Goal: Transaction & Acquisition: Register for event/course

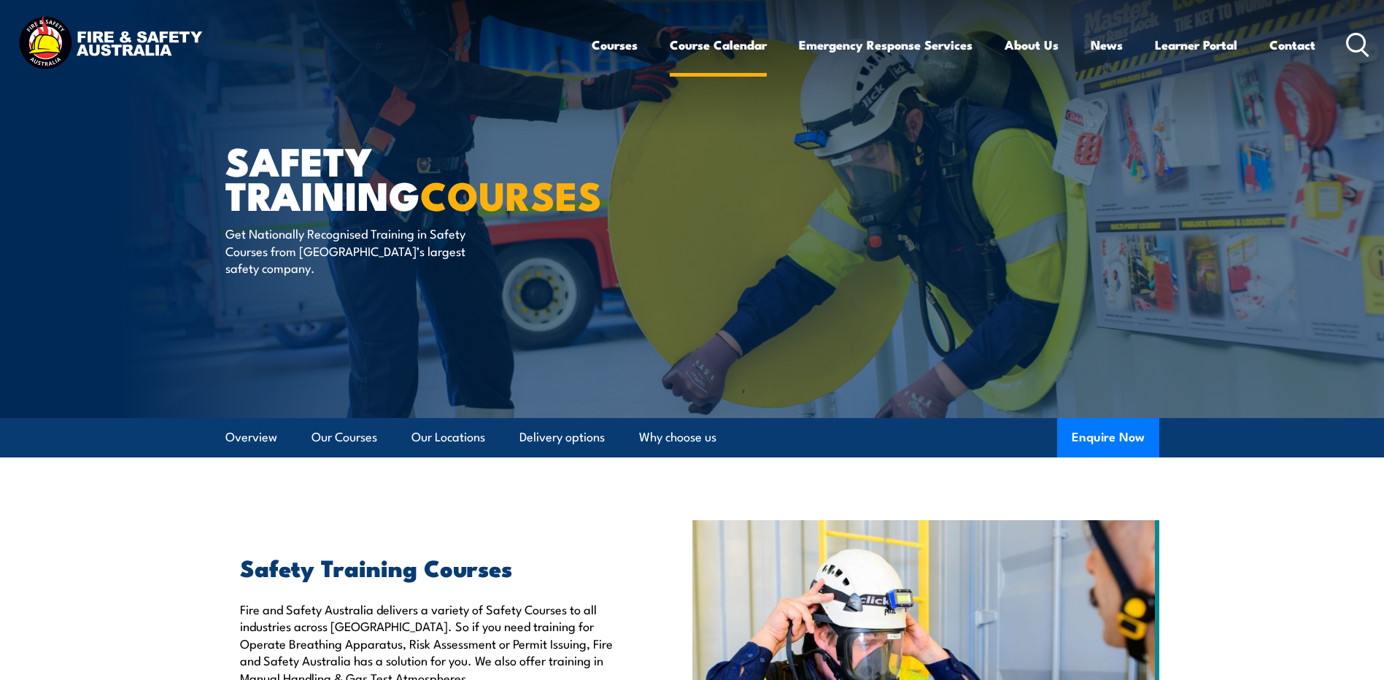
click at [703, 44] on link "Course Calendar" at bounding box center [718, 45] width 97 height 39
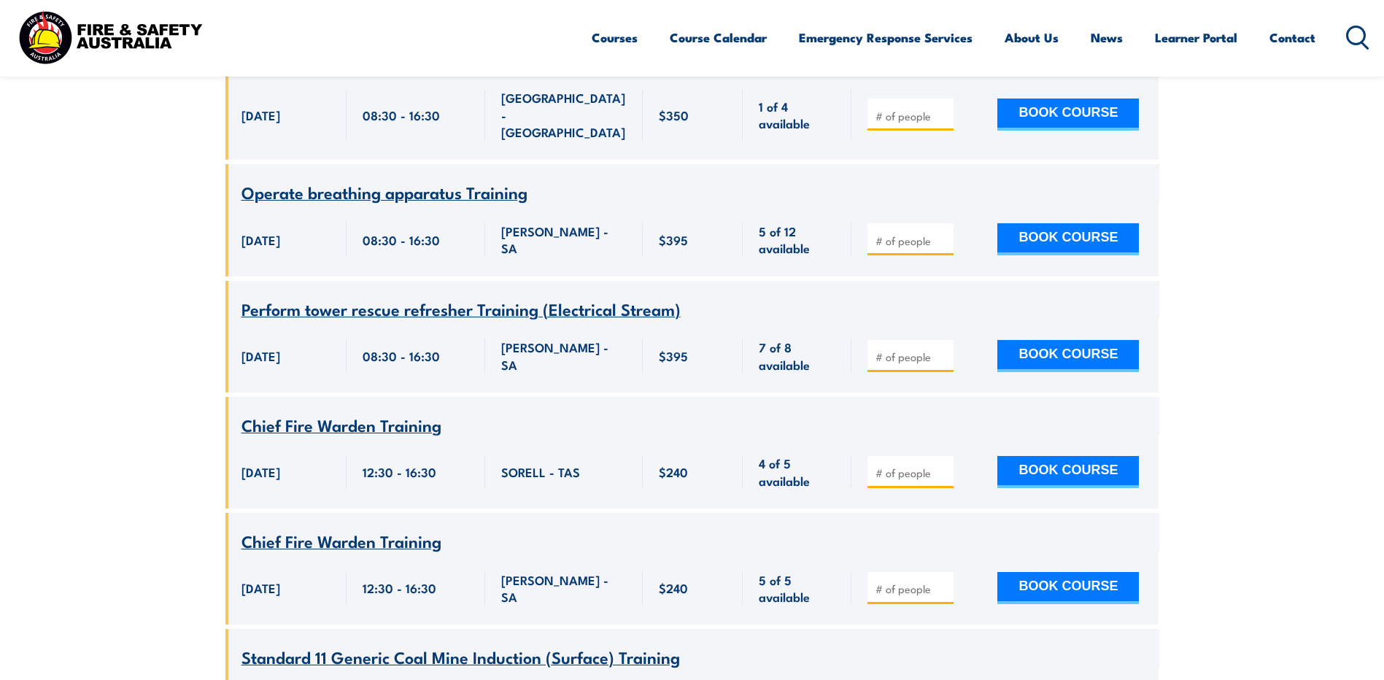
scroll to position [3503, 0]
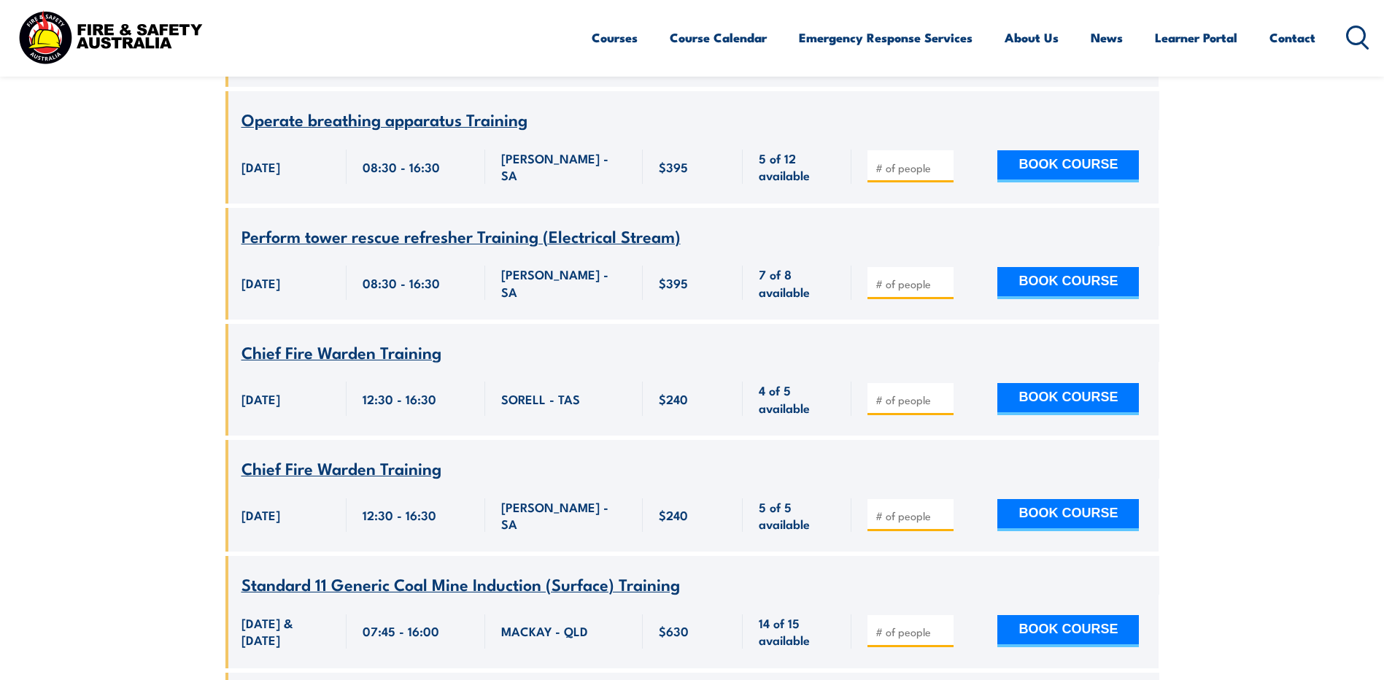
click at [478, 571] on span "Standard 11 Generic Coal Mine Induction (Surface) Training" at bounding box center [461, 583] width 439 height 25
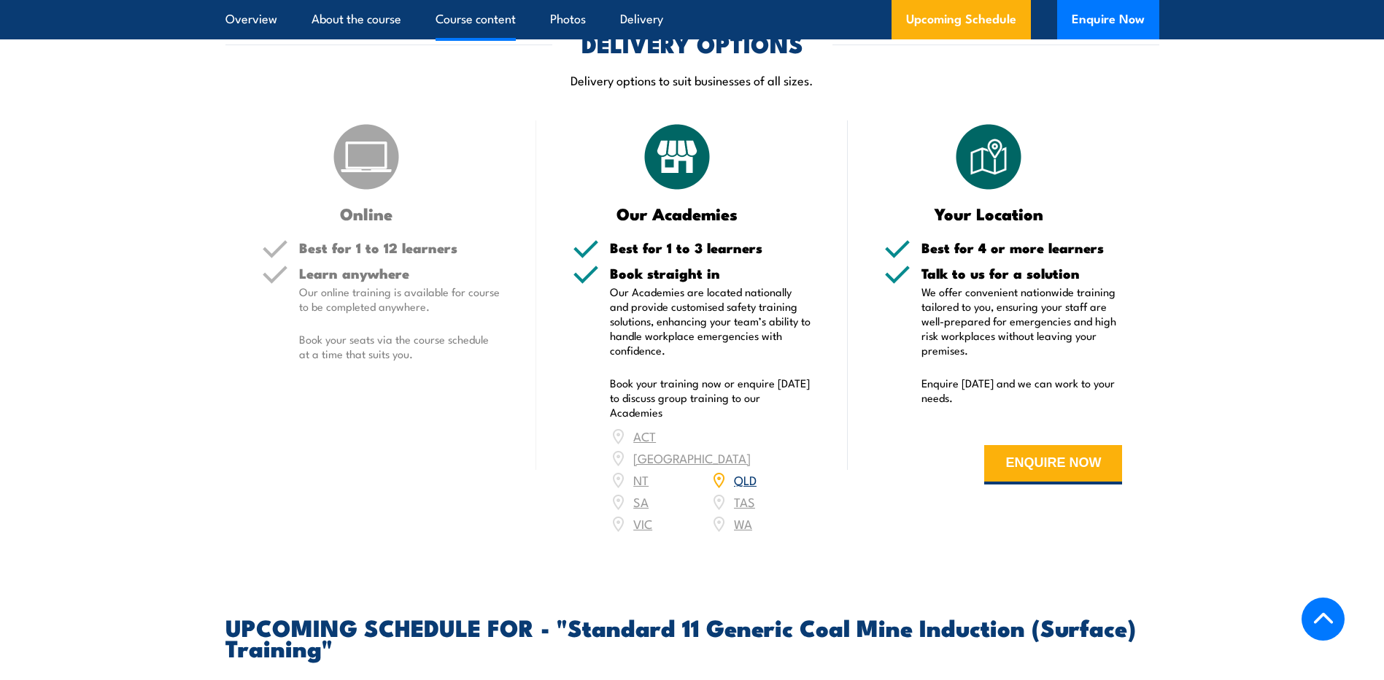
scroll to position [1679, 0]
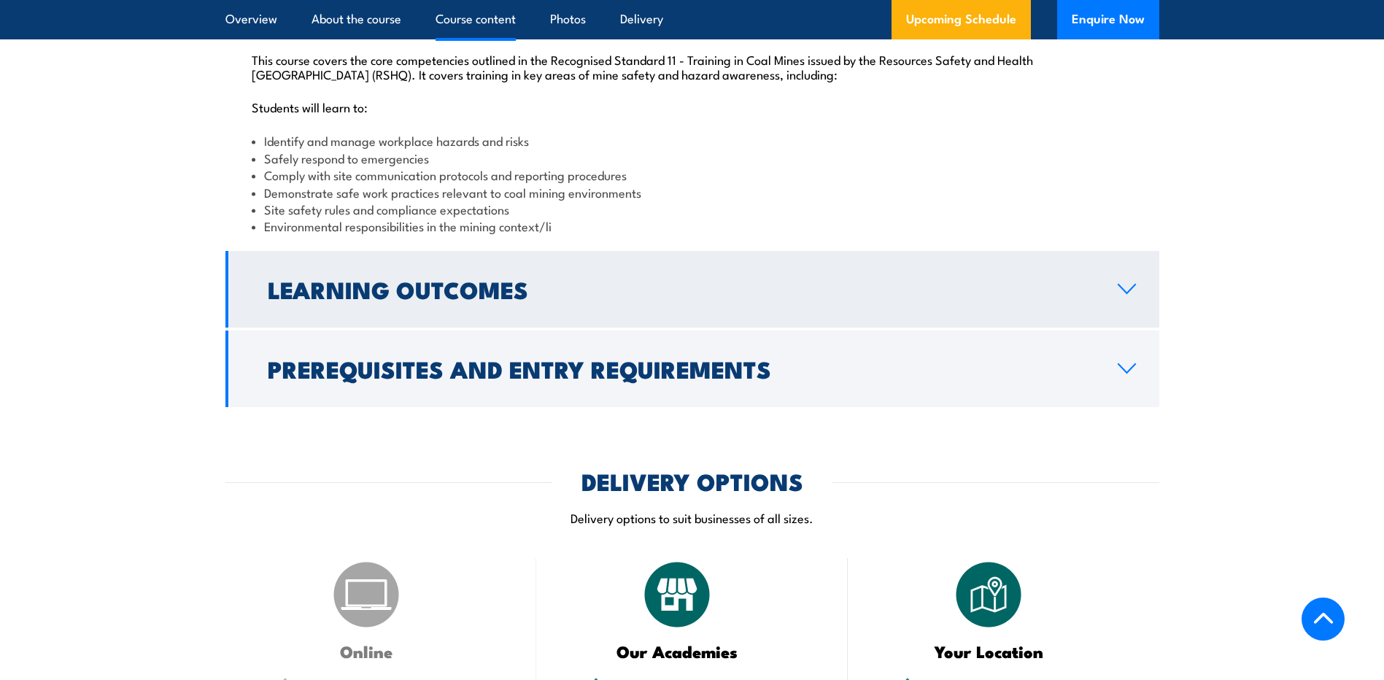
click at [1123, 295] on icon at bounding box center [1127, 289] width 20 height 12
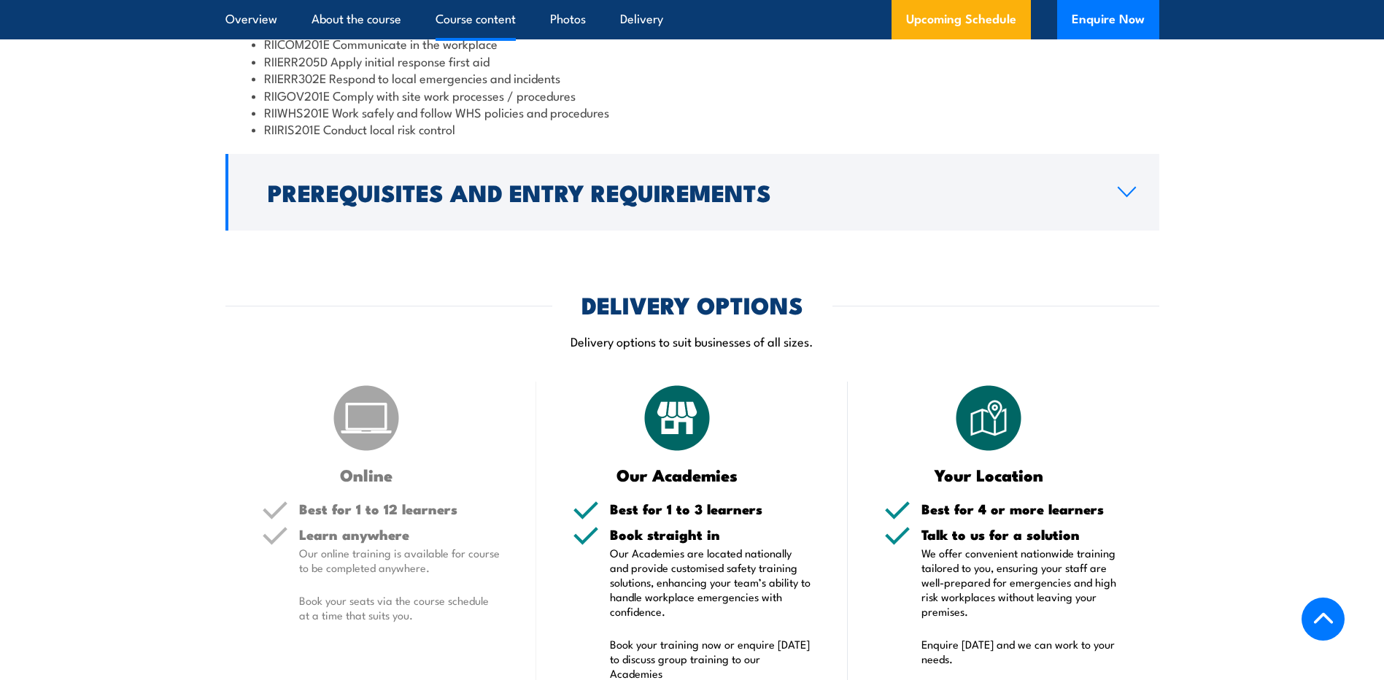
scroll to position [1819, 0]
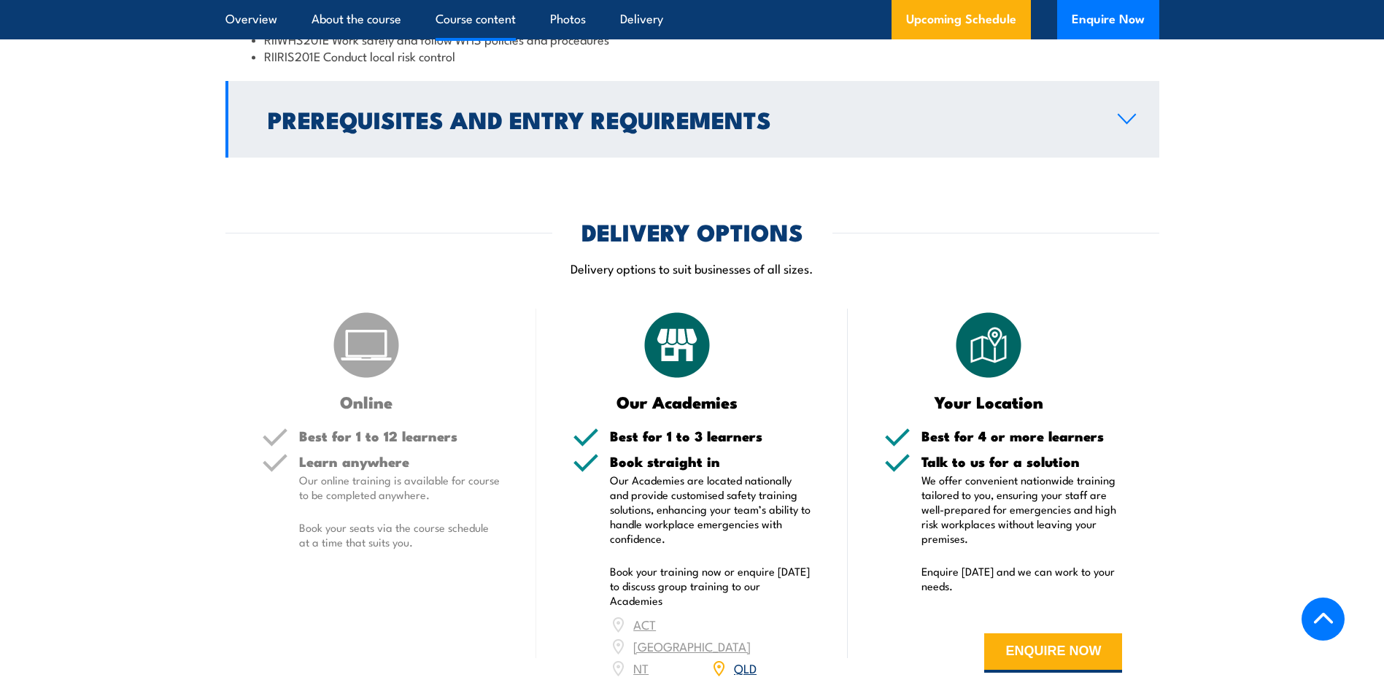
click at [1118, 125] on icon at bounding box center [1127, 119] width 20 height 12
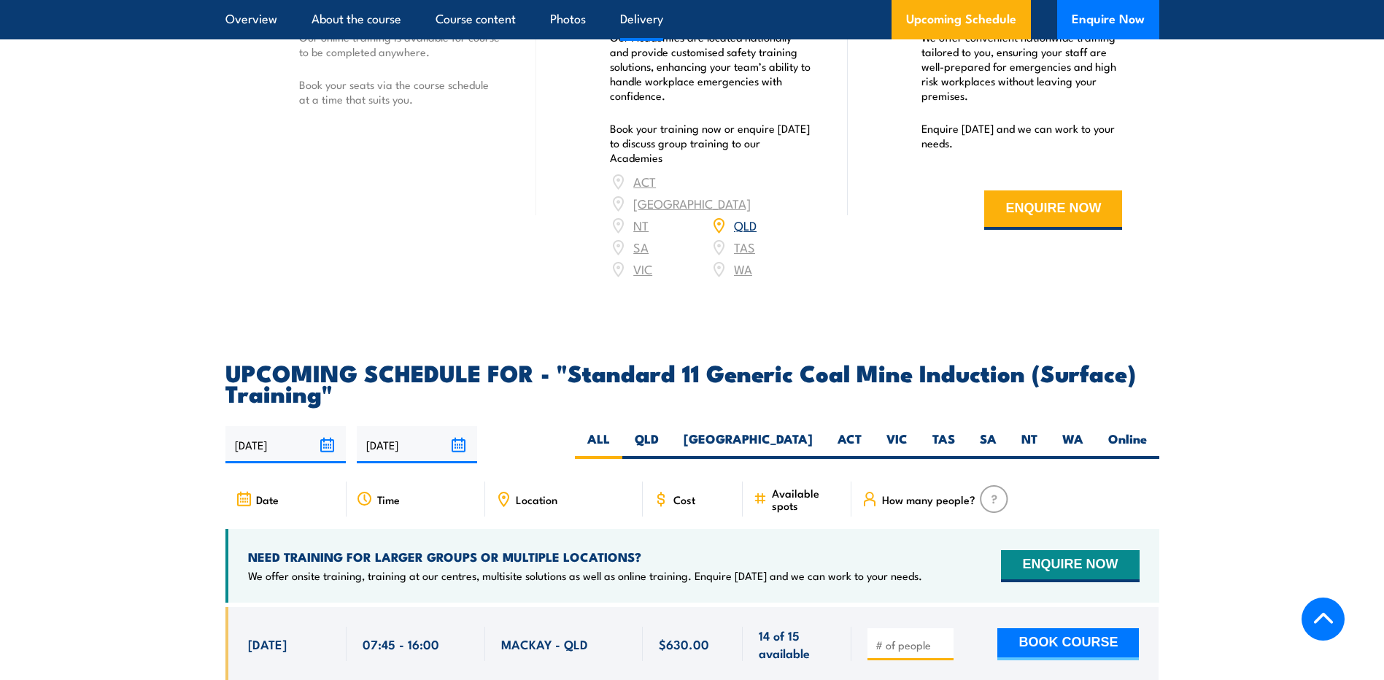
scroll to position [2362, 0]
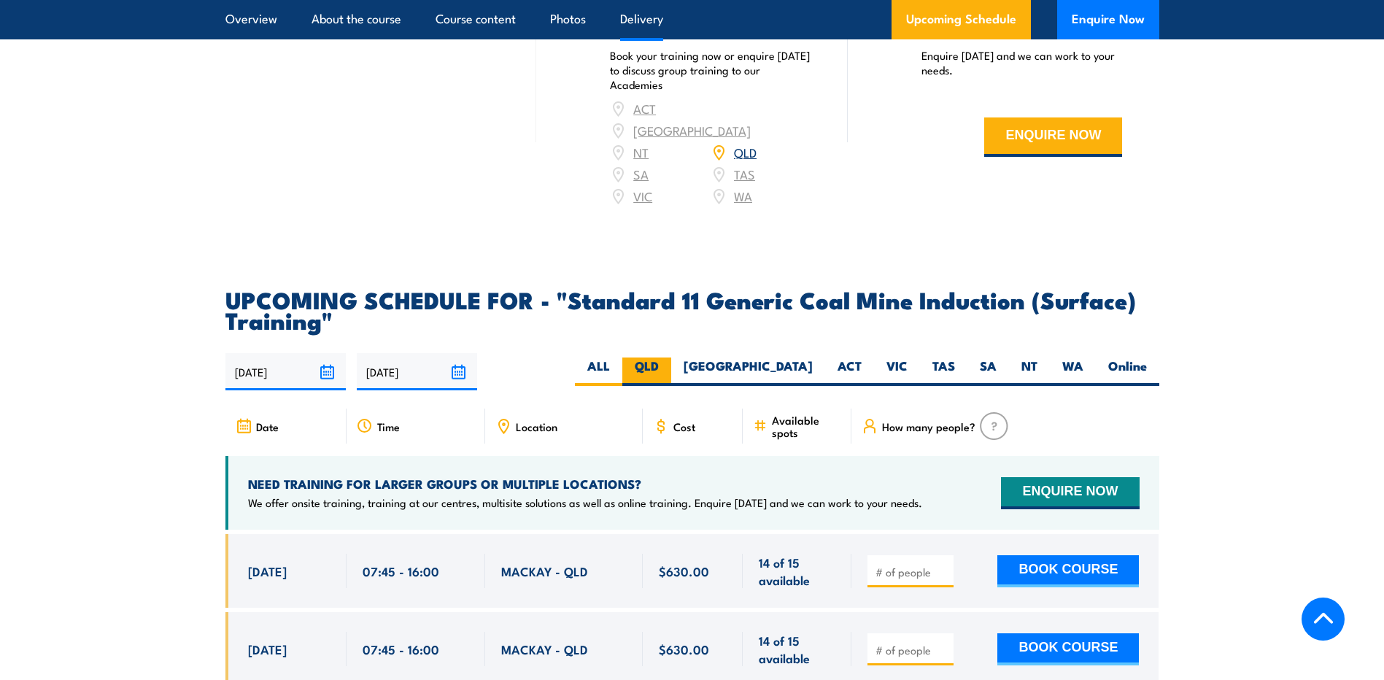
click at [671, 378] on label "QLD" at bounding box center [647, 372] width 49 height 28
click at [669, 367] on input "QLD" at bounding box center [663, 362] width 9 height 9
radio input "true"
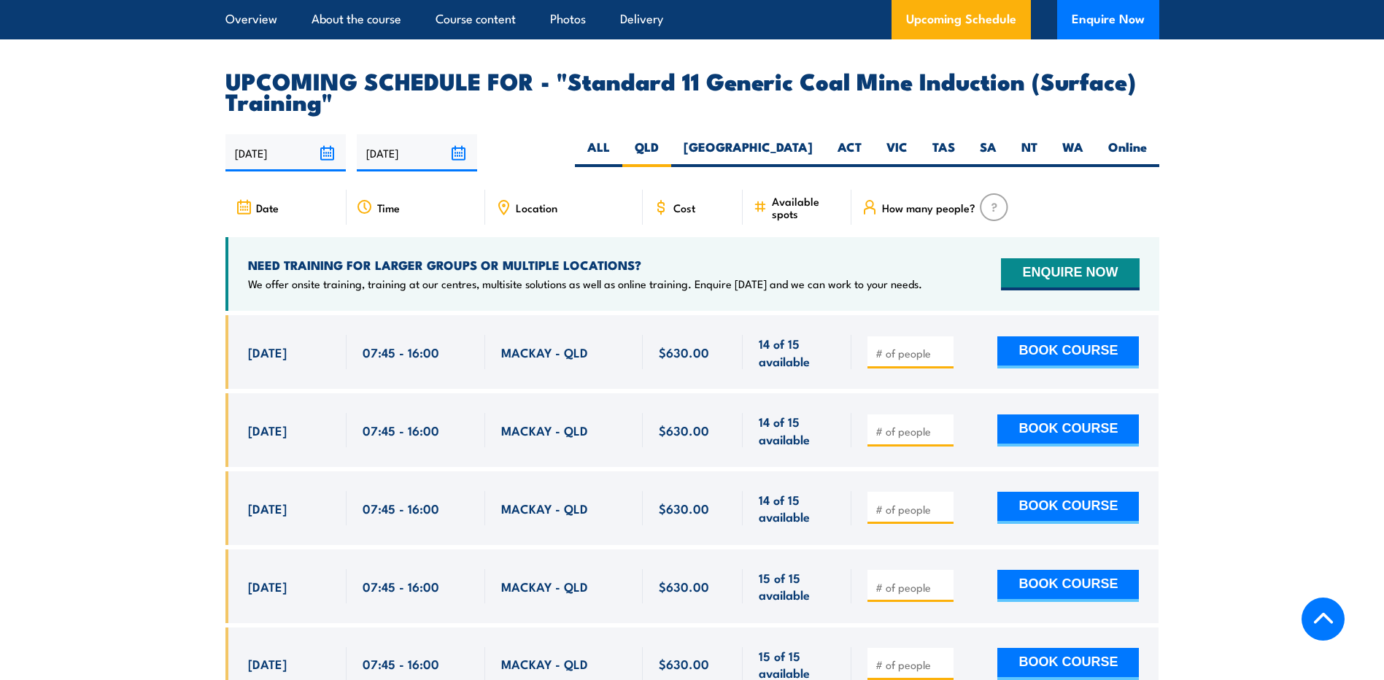
scroll to position [2654, 0]
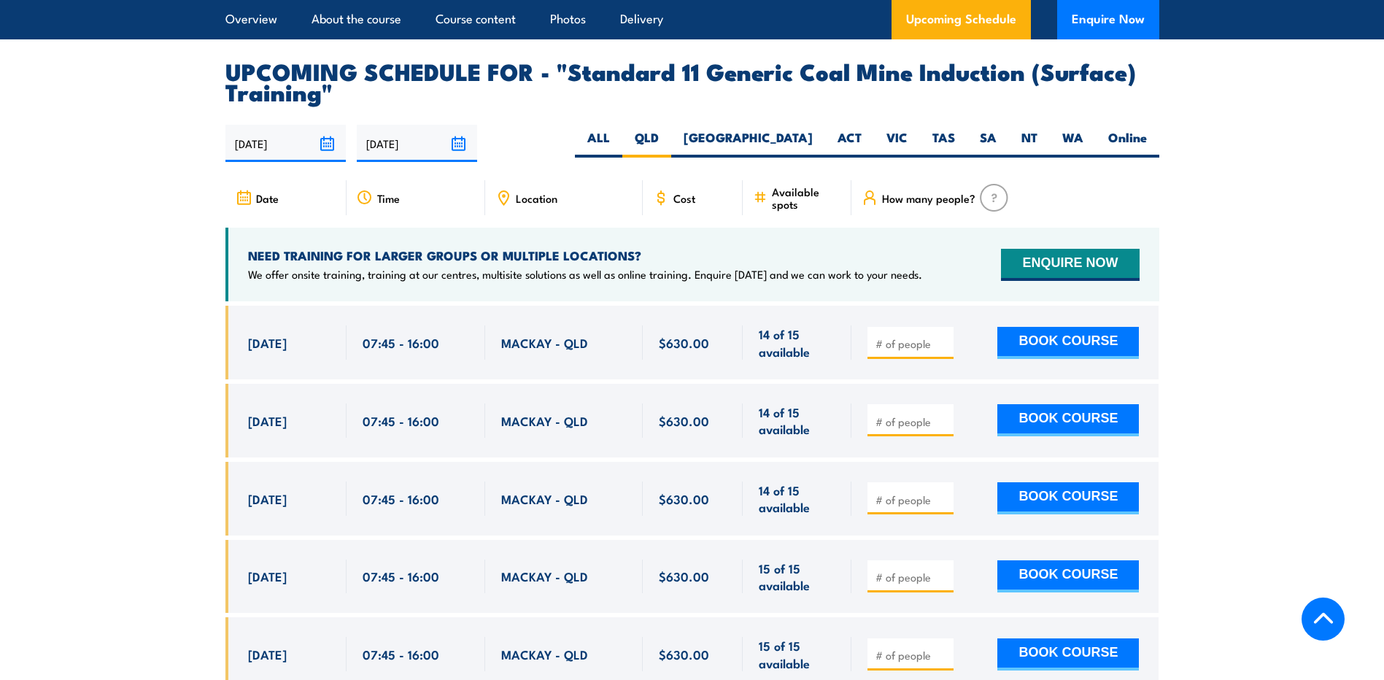
scroll to position [2746, 0]
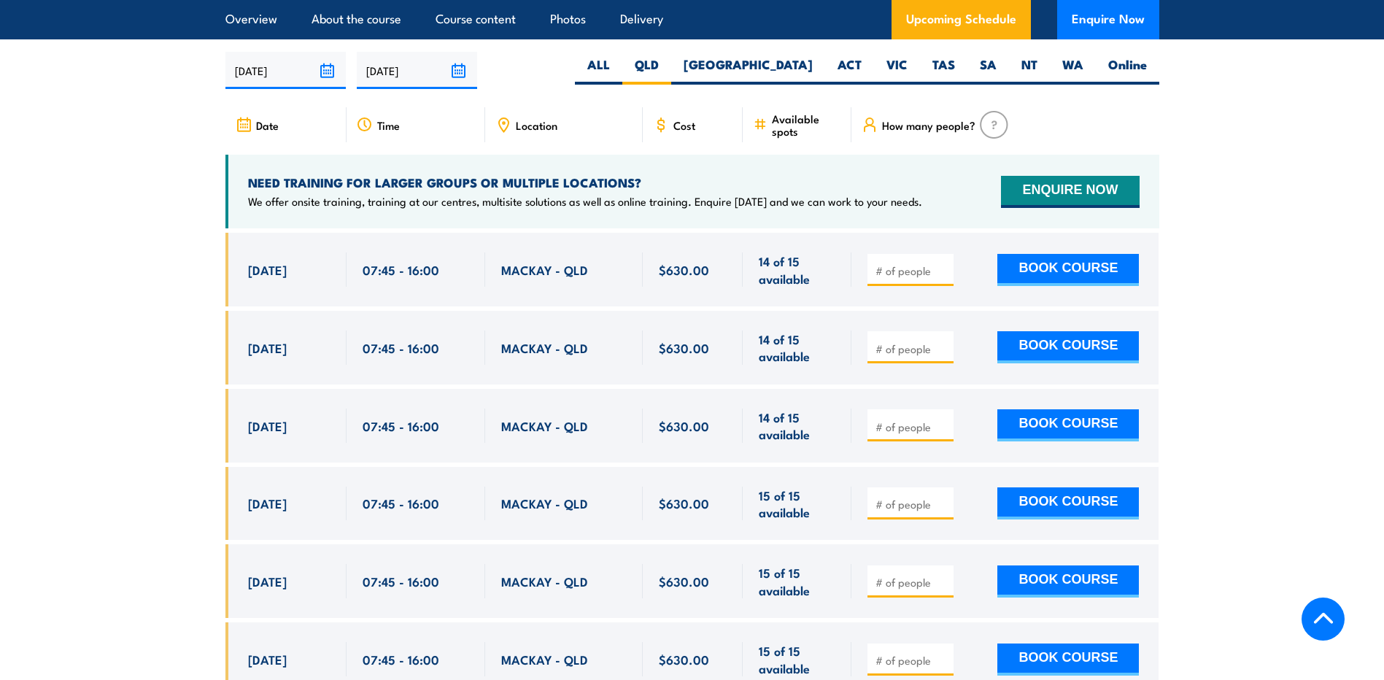
click at [263, 512] on span "22 Sep, 2025" at bounding box center [267, 503] width 39 height 17
click at [1071, 513] on button "BOOK COURSE" at bounding box center [1069, 504] width 142 height 32
type input "4"
type input "1"
click at [1060, 512] on button "BOOK COURSE" at bounding box center [1069, 504] width 142 height 32
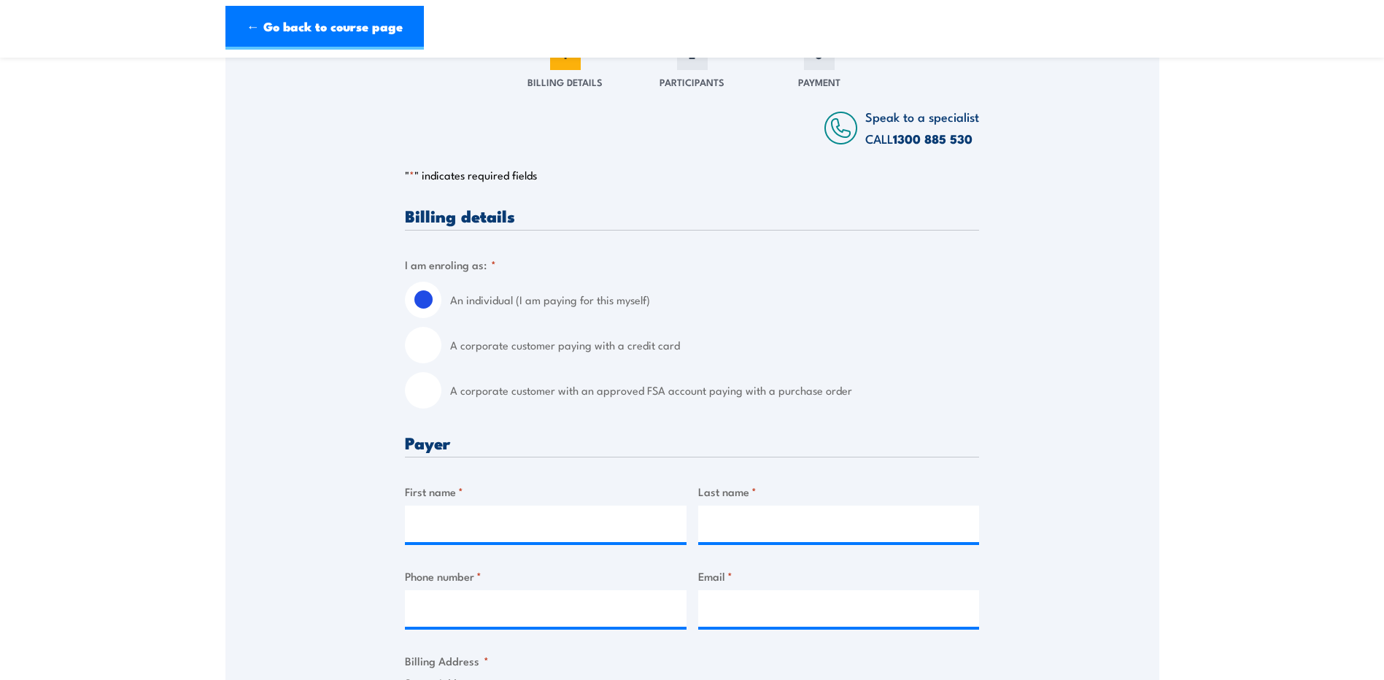
scroll to position [292, 0]
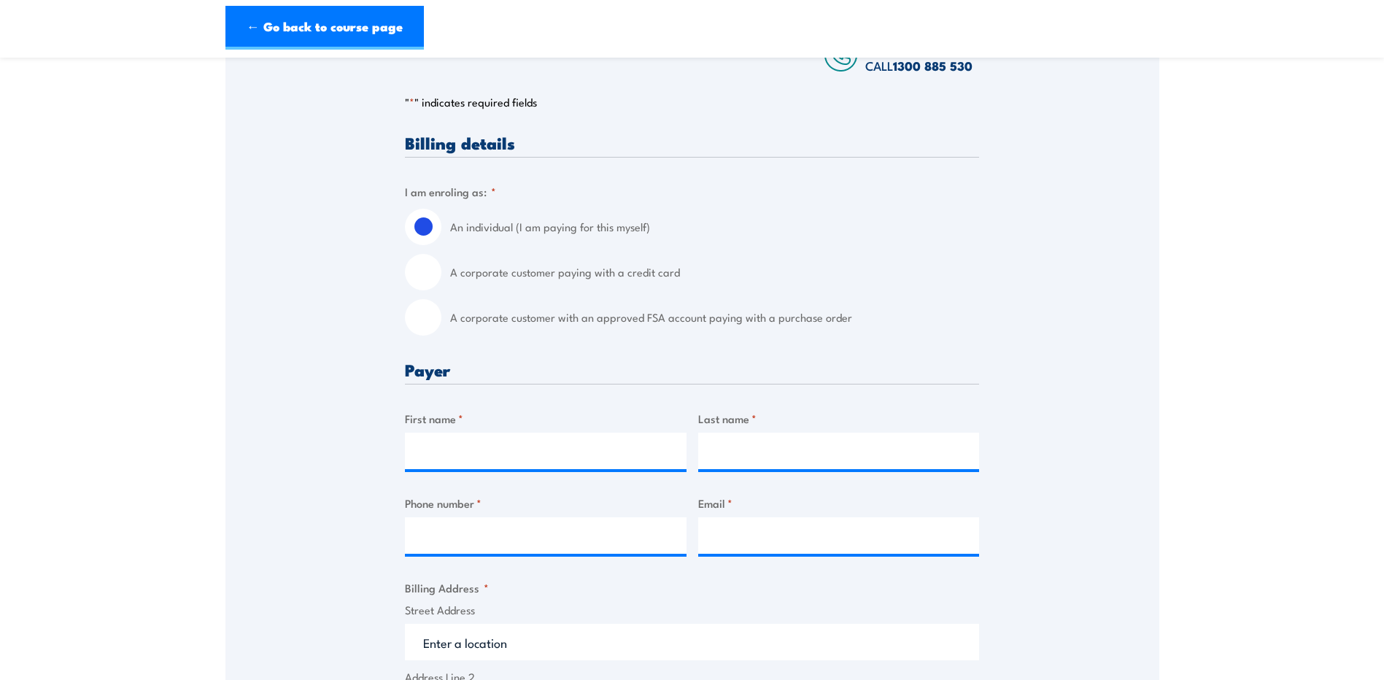
click at [423, 334] on input "A corporate customer with an approved FSA account paying with a purchase order" at bounding box center [423, 317] width 36 height 36
radio input "true"
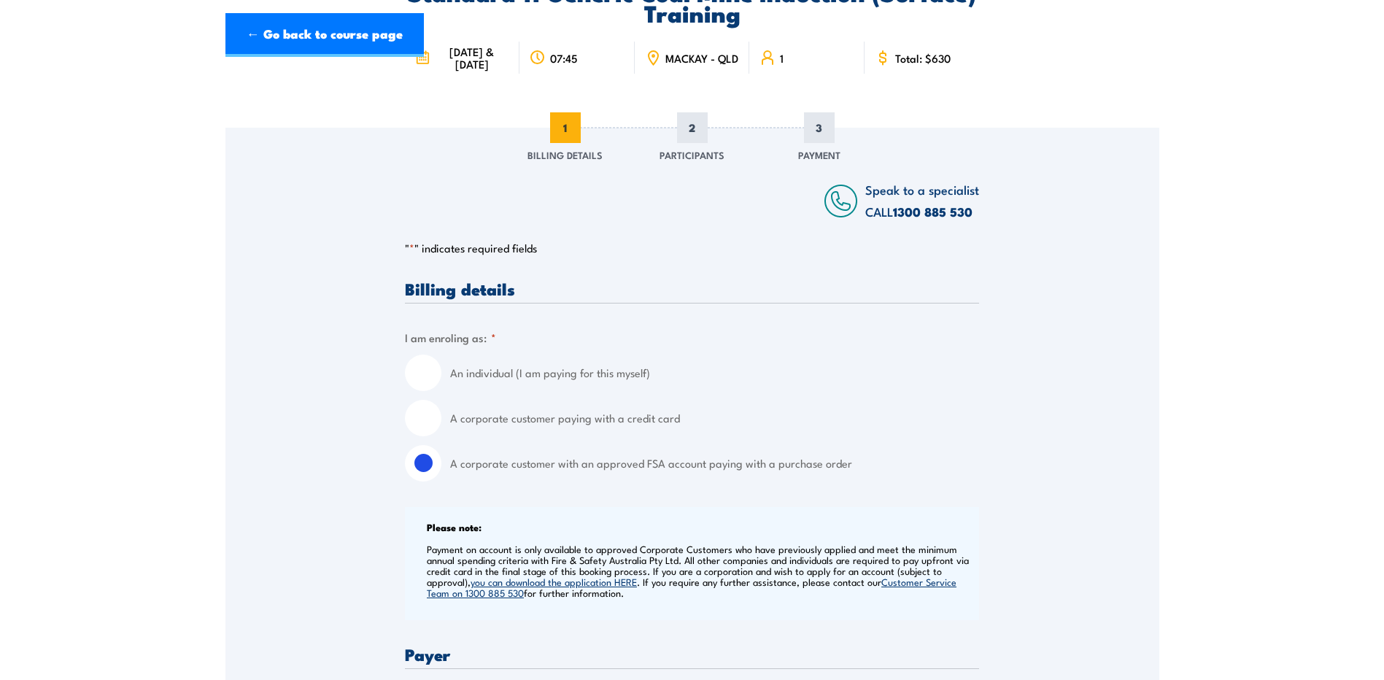
scroll to position [0, 0]
